Goal: Task Accomplishment & Management: Manage account settings

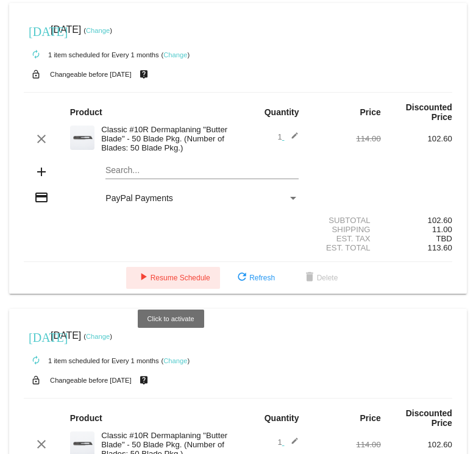
click at [171, 91] on span "play_arrow Resume Schedule" at bounding box center [173, 278] width 74 height 9
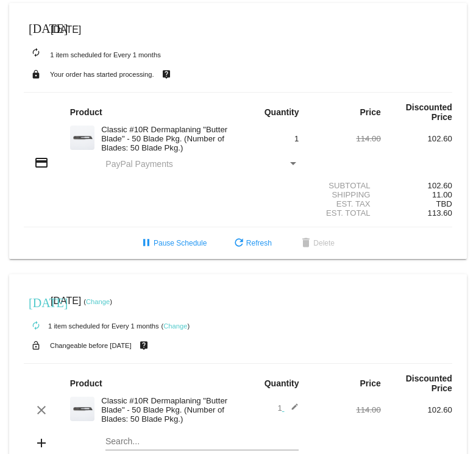
click at [37, 30] on mat-icon "[DATE]" at bounding box center [36, 27] width 15 height 15
click at [37, 25] on mat-icon "[DATE]" at bounding box center [36, 27] width 15 height 15
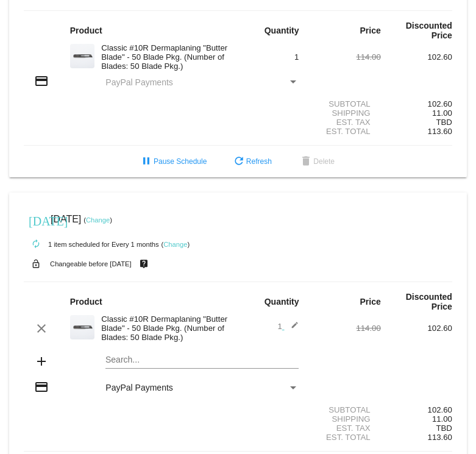
scroll to position [82, 0]
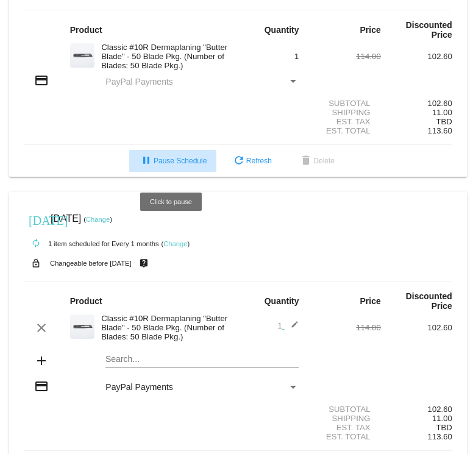
click at [189, 91] on span "pause Pause Schedule" at bounding box center [173, 161] width 68 height 9
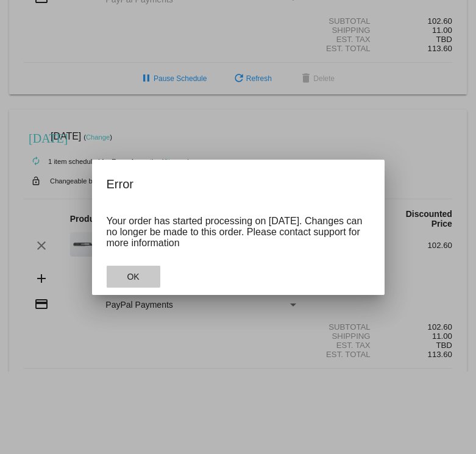
click at [129, 91] on span "OK" at bounding box center [133, 277] width 12 height 10
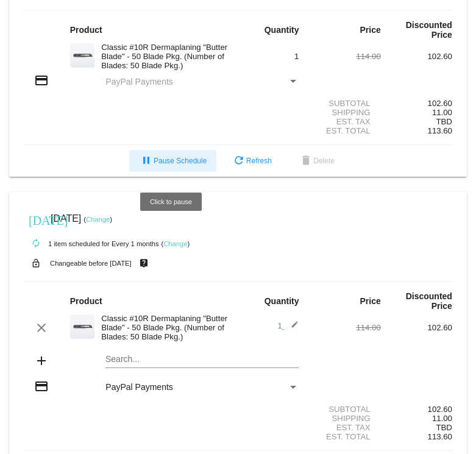
scroll to position [0, 0]
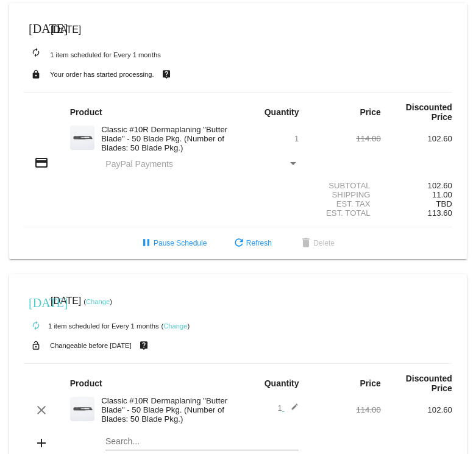
click at [43, 91] on mat-icon "credit_card" at bounding box center [41, 162] width 15 height 15
